Goal: Task Accomplishment & Management: Manage account settings

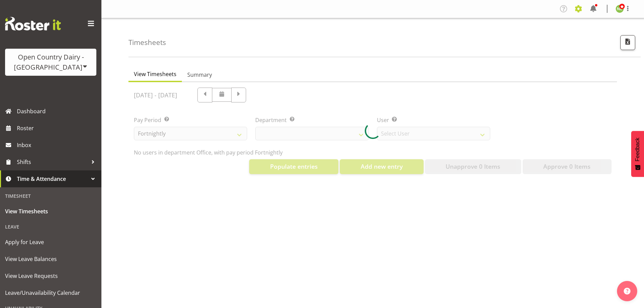
click at [579, 6] on span at bounding box center [578, 8] width 11 height 11
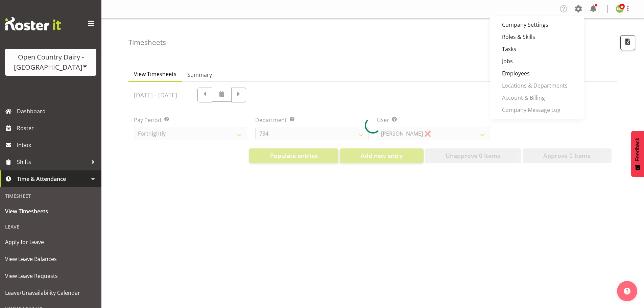
select select "699"
select select "8449"
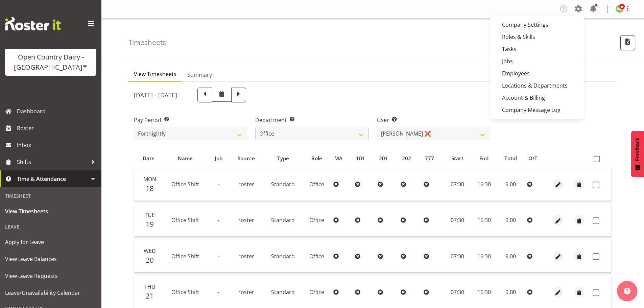
click at [598, 42] on div "Timesheets" at bounding box center [384, 37] width 512 height 39
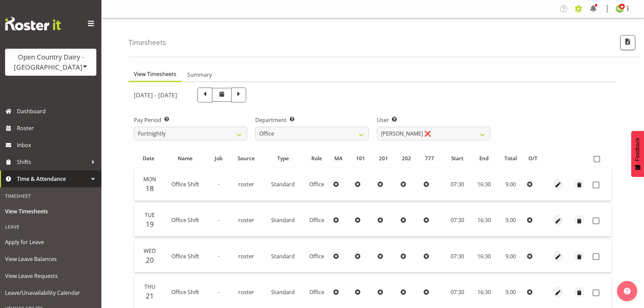
click at [578, 8] on span at bounding box center [578, 8] width 11 height 11
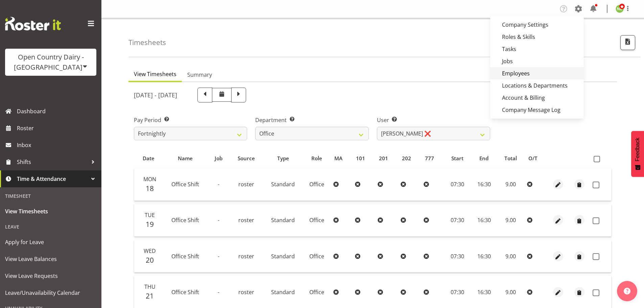
click at [521, 72] on link "Employees" at bounding box center [537, 73] width 94 height 12
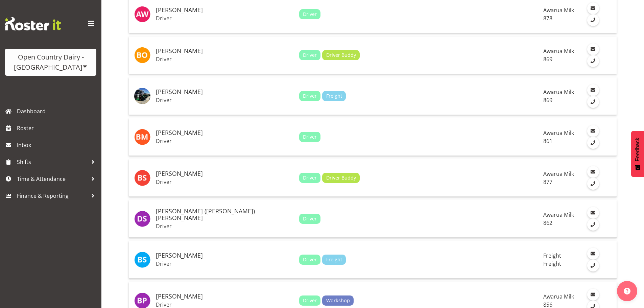
scroll to position [608, 0]
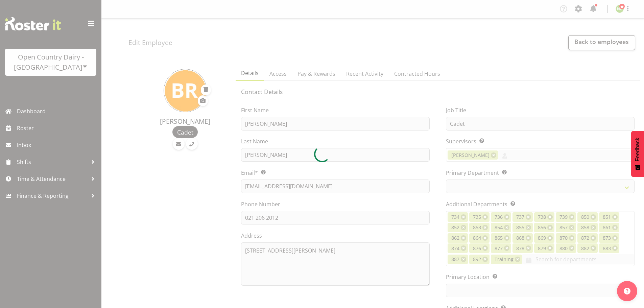
select select "TimelineWeek"
select select
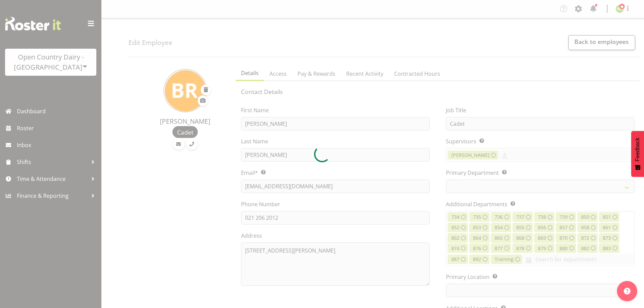
select select
select select "990"
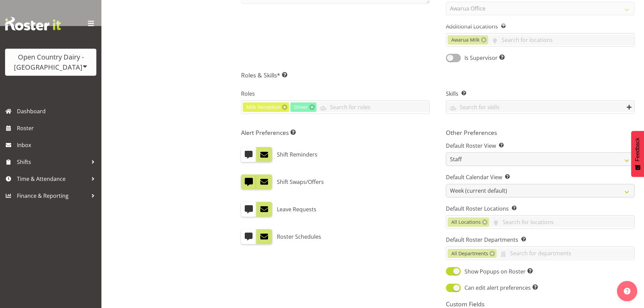
scroll to position [386, 0]
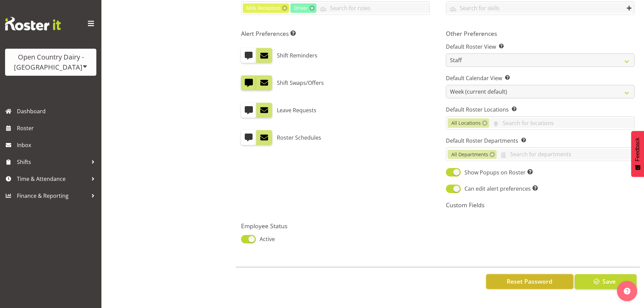
click at [520, 277] on span "Reset Password" at bounding box center [529, 281] width 46 height 9
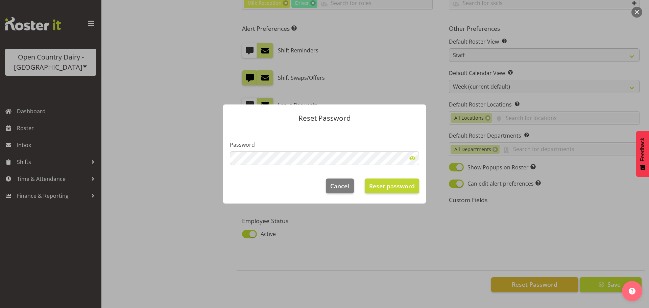
click at [414, 158] on span at bounding box center [412, 158] width 14 height 14
click at [405, 181] on span "Reset password" at bounding box center [392, 185] width 46 height 9
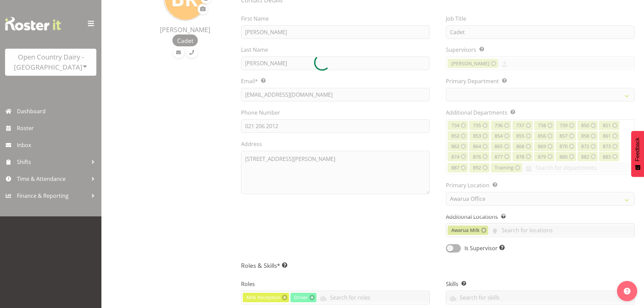
scroll to position [0, 0]
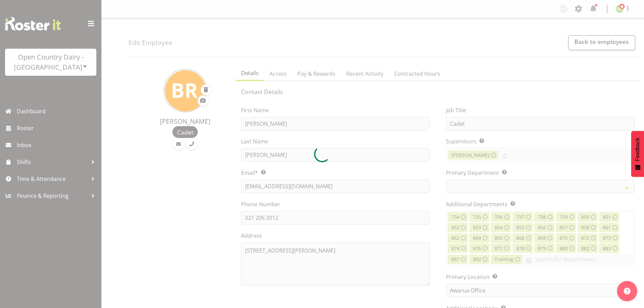
select select "698"
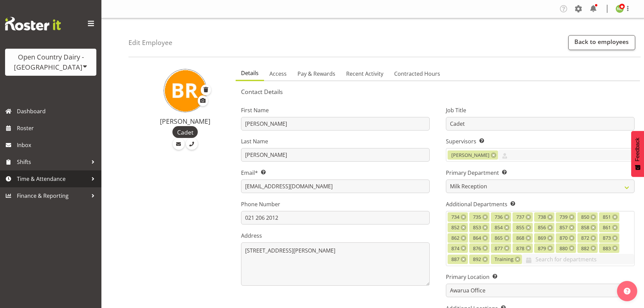
drag, startPoint x: 31, startPoint y: 175, endPoint x: 37, endPoint y: 174, distance: 6.5
click at [32, 175] on span "Time & Attendance" at bounding box center [52, 179] width 71 height 10
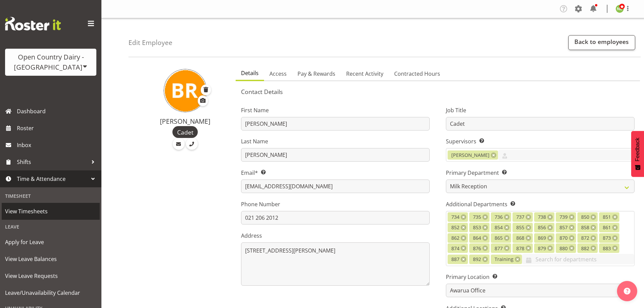
click at [39, 211] on span "View Timesheets" at bounding box center [50, 211] width 91 height 10
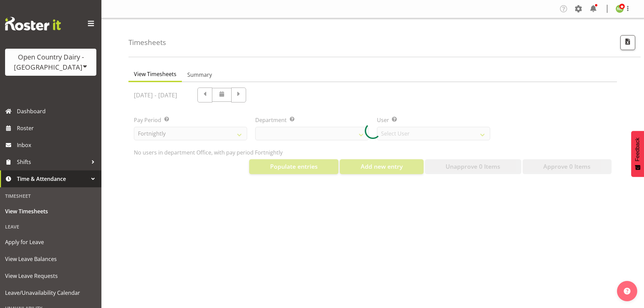
select select "699"
select select "8449"
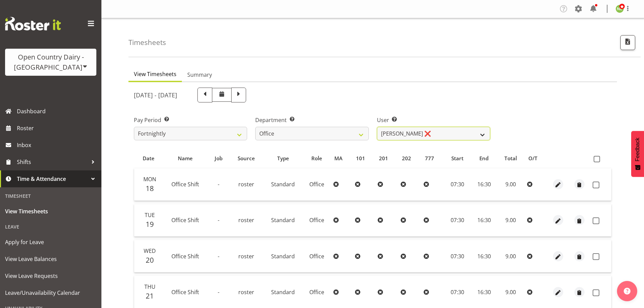
click at [449, 130] on select "Clare Welland ❌ Corey Millan ❌ Jessica Greenwood ❌ Michael Campbell ❌ Michelle …" at bounding box center [433, 134] width 113 height 14
click at [327, 140] on select "734 735 736 737 738 739 851 852 853 854 855 856 858 861 862 865 868 869 870 873" at bounding box center [311, 134] width 113 height 14
select select "698"
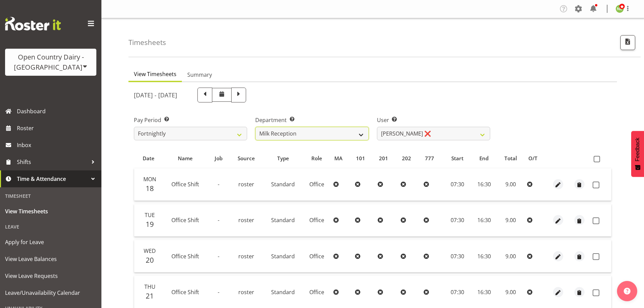
click at [255, 127] on select "734 735 736 737 738 739 851 852 853 854 855 856 858 861 862 865 868 869 870 873" at bounding box center [311, 134] width 113 height 14
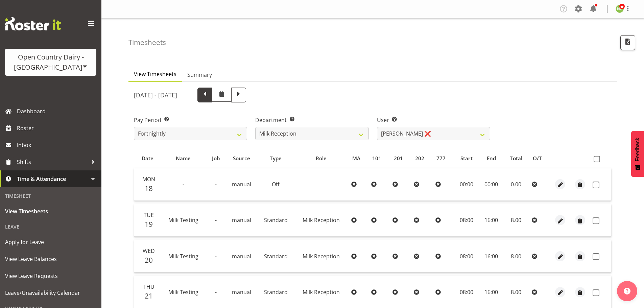
click at [209, 97] on span at bounding box center [204, 94] width 9 height 9
select select
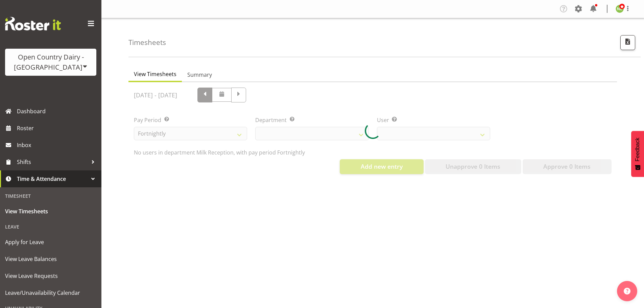
select select "698"
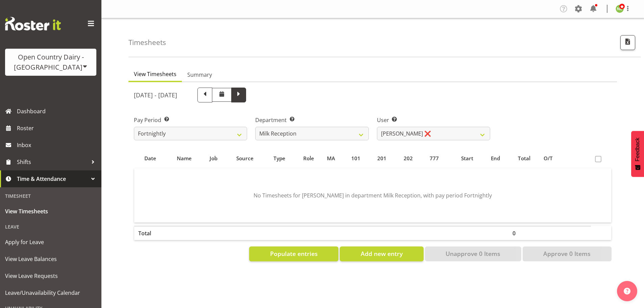
click at [246, 92] on span at bounding box center [238, 94] width 15 height 15
select select
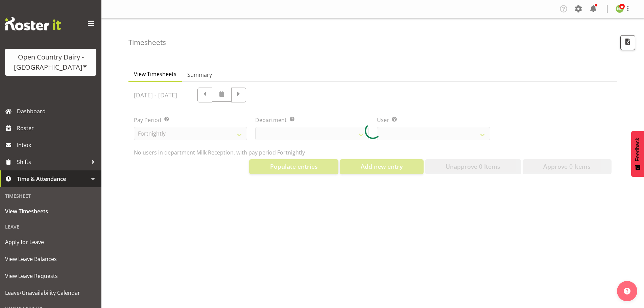
select select "698"
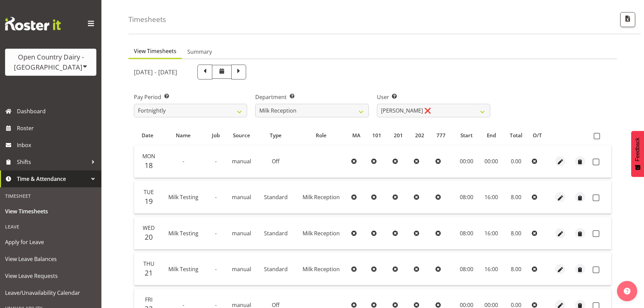
scroll to position [68, 0]
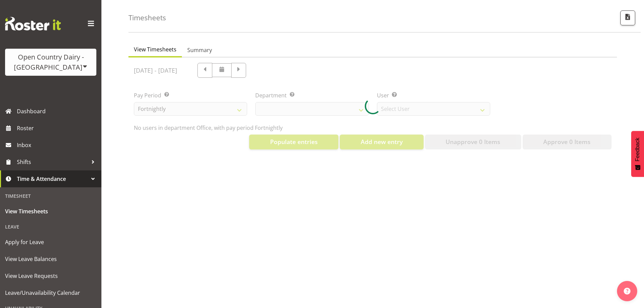
scroll to position [30, 0]
select select "699"
select select "8449"
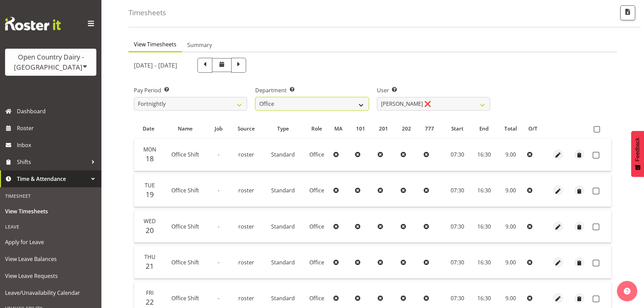
drag, startPoint x: 325, startPoint y: 100, endPoint x: 320, endPoint y: 104, distance: 7.0
click at [325, 100] on select "734 735 736 737 738 739 851 852 853 854 855 856 858 861 862 865 868 869 870 873" at bounding box center [311, 104] width 113 height 14
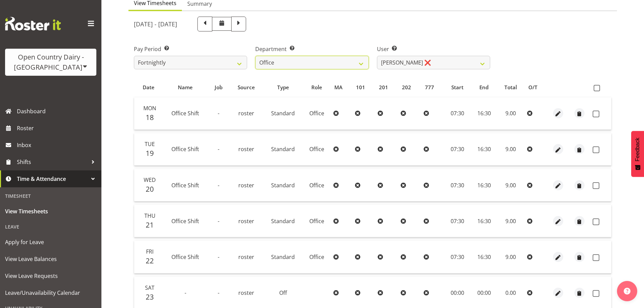
scroll to position [0, 0]
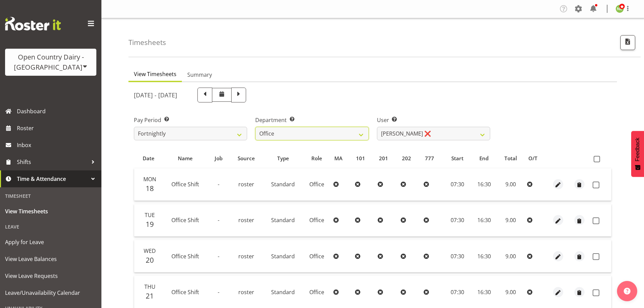
drag, startPoint x: 300, startPoint y: 132, endPoint x: 297, endPoint y: 196, distance: 64.6
click at [301, 129] on select "734 735 736 737 738 739 851 852 853 854 855 856 858 861 862 865 868 869 870 873" at bounding box center [311, 134] width 113 height 14
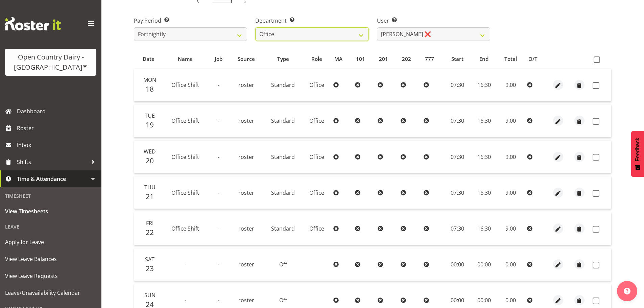
scroll to position [101, 0]
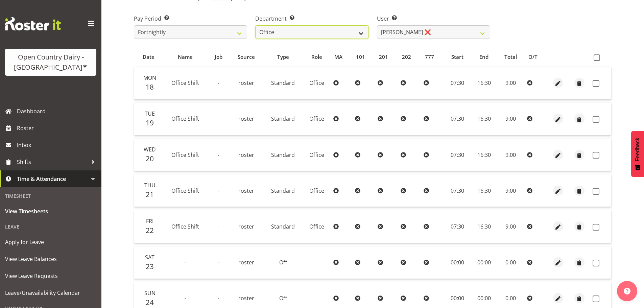
drag, startPoint x: 285, startPoint y: 29, endPoint x: 287, endPoint y: 38, distance: 9.5
click at [285, 29] on select "734 735 736 737 738 739 851 852 853 854 855 856 858 861 862 865 868 869 870 873" at bounding box center [311, 32] width 113 height 14
select select "698"
click at [255, 25] on select "734 735 736 737 738 739 851 852 853 854 855 856 858 861 862 865 868 869 870 873" at bounding box center [311, 32] width 113 height 14
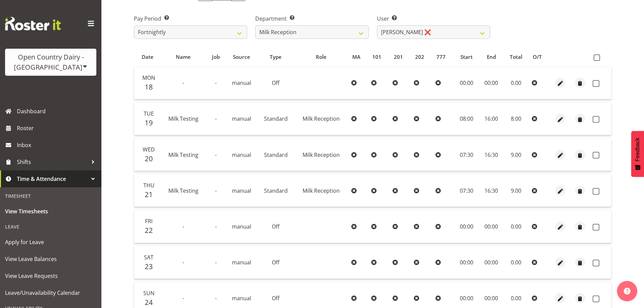
drag, startPoint x: 496, startPoint y: 303, endPoint x: 478, endPoint y: 281, distance: 28.1
click at [488, 292] on tbody "Mon 18 - - manual Off 00:00 00:00 0.00 Tue 19 Milk Testing - manual Standard Mi…" at bounding box center [372, 190] width 477 height 247
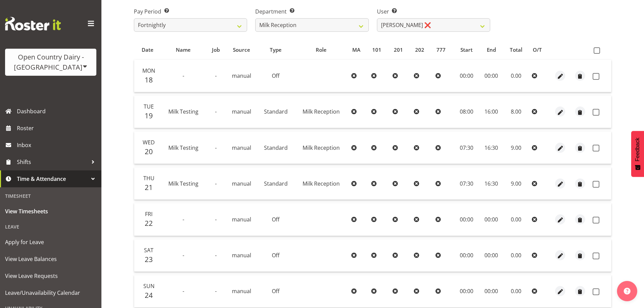
click at [476, 165] on table "Date Name Job Source Type Role MA 101 201 202 777 Start End Total O/T Mon 18 - …" at bounding box center [372, 184] width 477 height 289
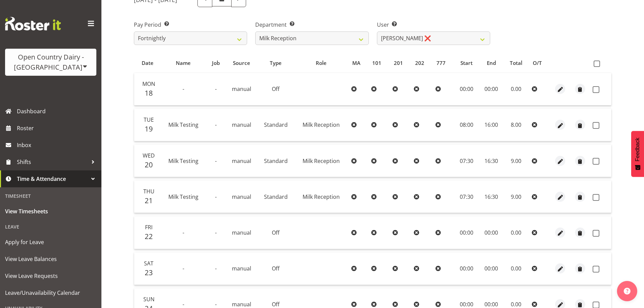
scroll to position [95, 0]
click at [597, 62] on span at bounding box center [596, 64] width 6 height 6
click at [597, 62] on input "checkbox" at bounding box center [595, 64] width 4 height 4
checkbox input "true"
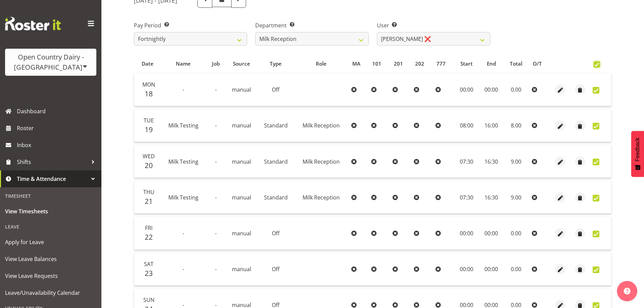
checkbox input "true"
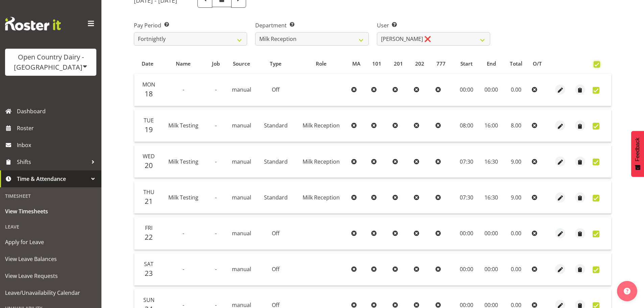
checkbox input "true"
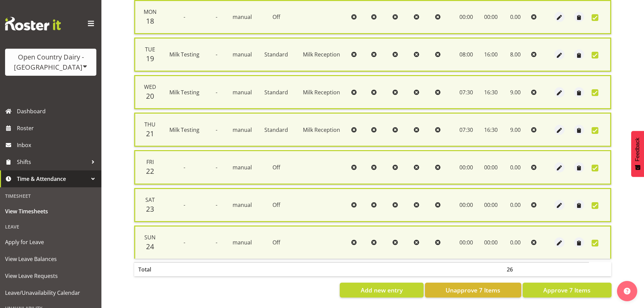
scroll to position [173, 0]
click at [576, 285] on span "Approve 7 Items" at bounding box center [566, 289] width 47 height 9
checkbox input "false"
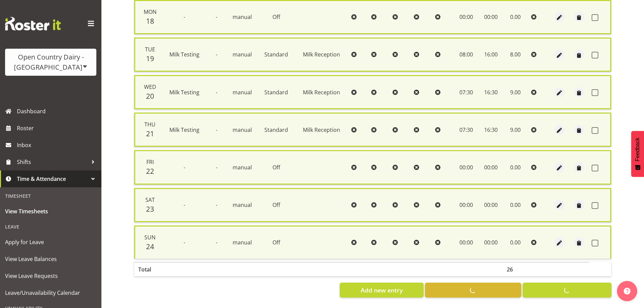
checkbox input "false"
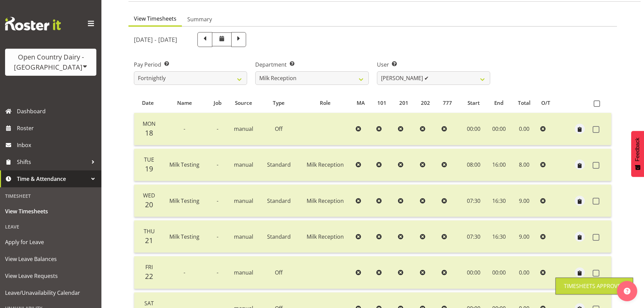
scroll to position [95, 0]
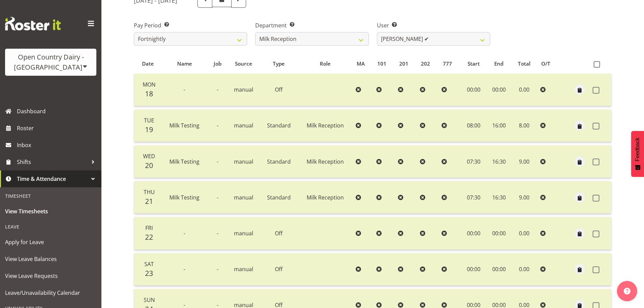
click at [246, 5] on span at bounding box center [238, 0] width 15 height 15
select select
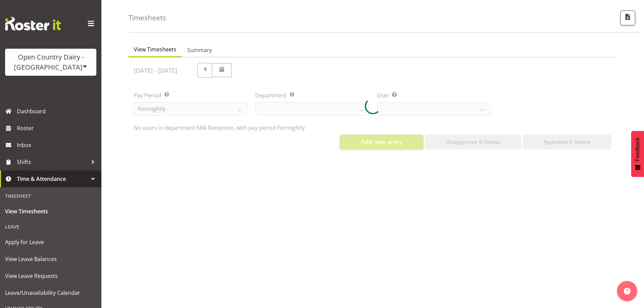
select select "698"
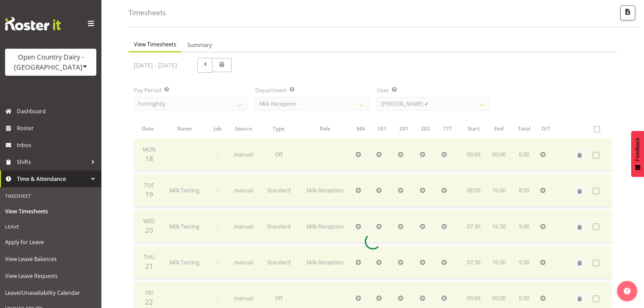
scroll to position [95, 0]
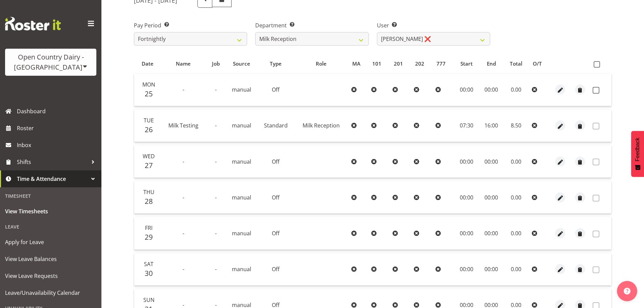
drag, startPoint x: 532, startPoint y: 25, endPoint x: 547, endPoint y: 34, distance: 17.8
click at [532, 25] on div "Pay Period Select which pay period you would like to view. Fortnightly Departme…" at bounding box center [372, 31] width 485 height 38
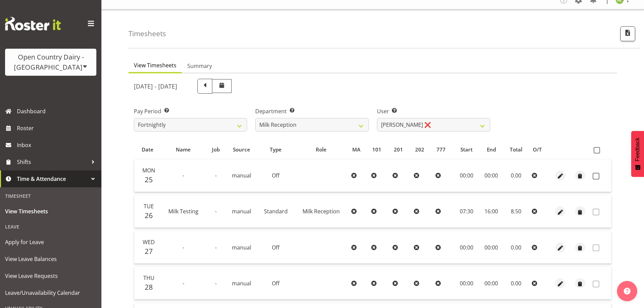
scroll to position [0, 0]
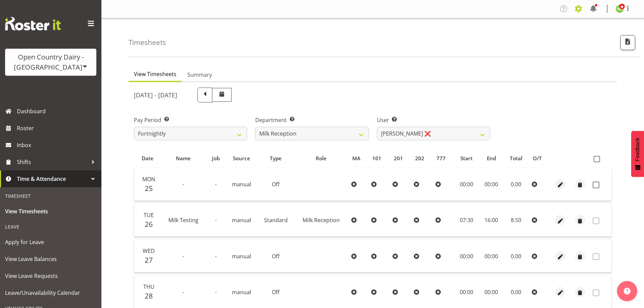
click at [578, 9] on span at bounding box center [578, 8] width 11 height 11
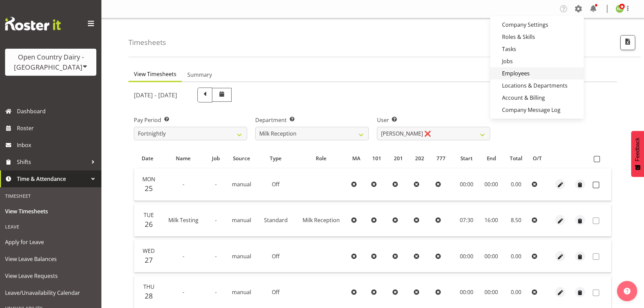
click at [532, 71] on link "Employees" at bounding box center [537, 73] width 94 height 12
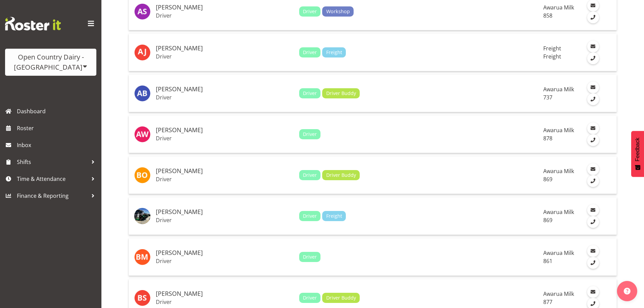
scroll to position [541, 0]
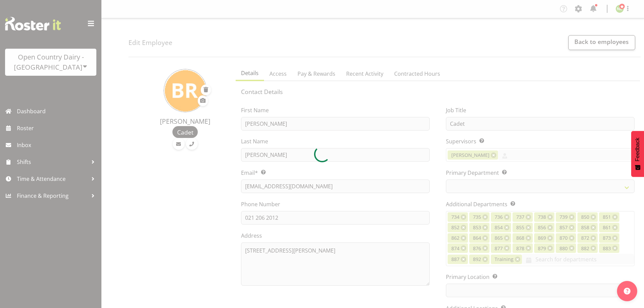
select select "TimelineWeek"
select select
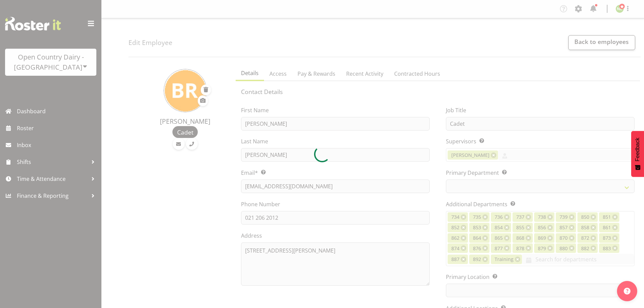
select select
select select "990"
select select "698"
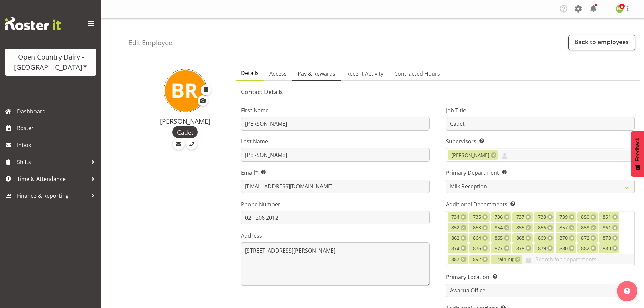
click at [323, 72] on span "Pay & Rewards" at bounding box center [316, 74] width 38 height 8
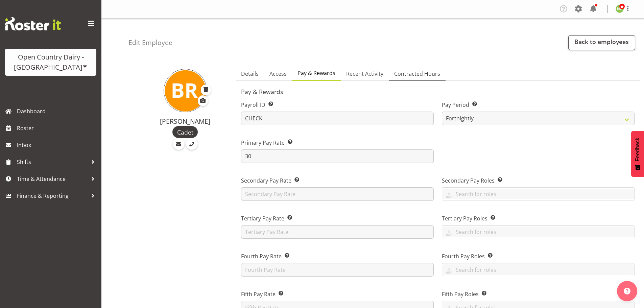
click at [404, 74] on span "Contracted Hours" at bounding box center [417, 74] width 46 height 8
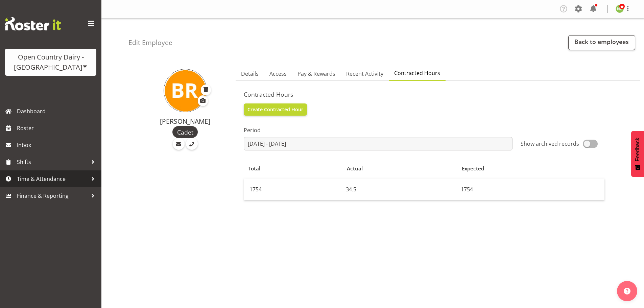
click at [55, 180] on span "Time & Attendance" at bounding box center [52, 179] width 71 height 10
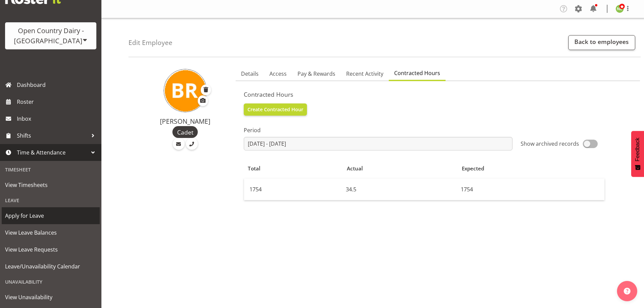
scroll to position [59, 0]
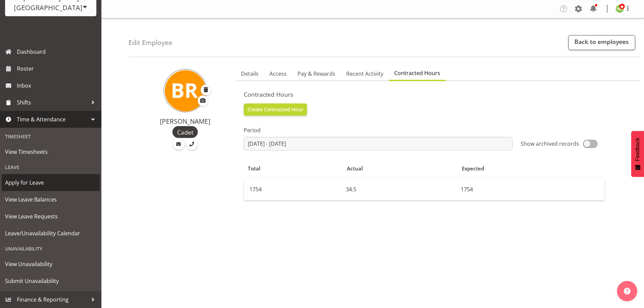
click at [36, 189] on link "Apply for Leave" at bounding box center [51, 182] width 98 height 17
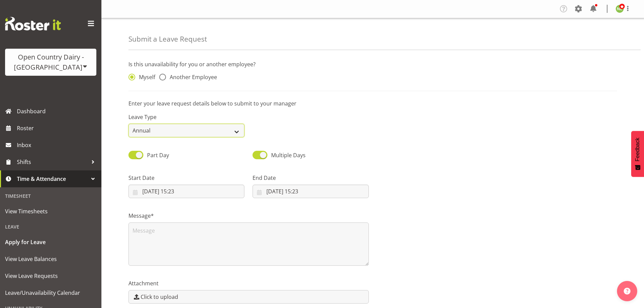
click at [150, 127] on select "Annual Sick Leave Without Pay Bereavement Domestic Violence Parental Jury Servi…" at bounding box center [186, 131] width 116 height 14
click at [349, 103] on p "Enter your leave request details below to submit to your manager" at bounding box center [372, 103] width 488 height 8
